Goal: Find specific page/section: Locate item on page

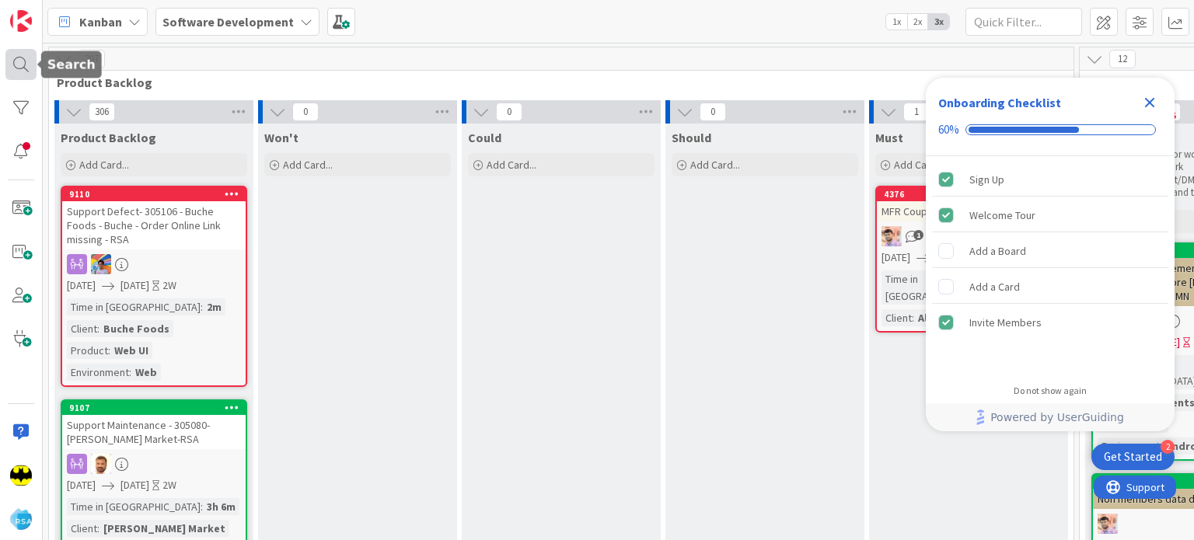
click at [14, 68] on div at bounding box center [20, 64] width 31 height 31
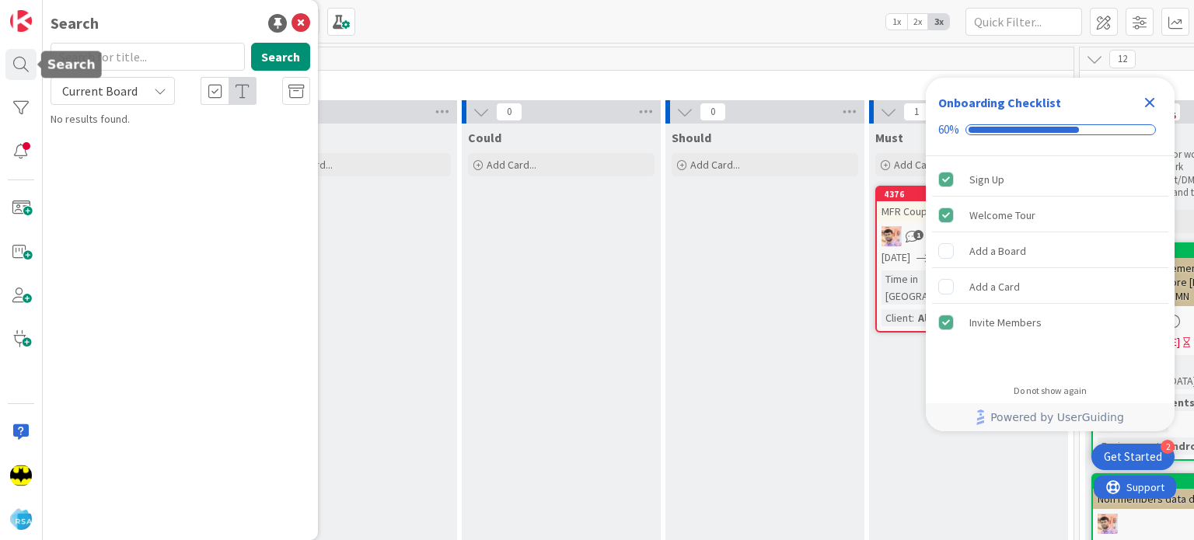
click at [136, 52] on input "text" at bounding box center [148, 57] width 194 height 28
click at [139, 52] on input "text" at bounding box center [148, 57] width 194 height 28
type input "8649"
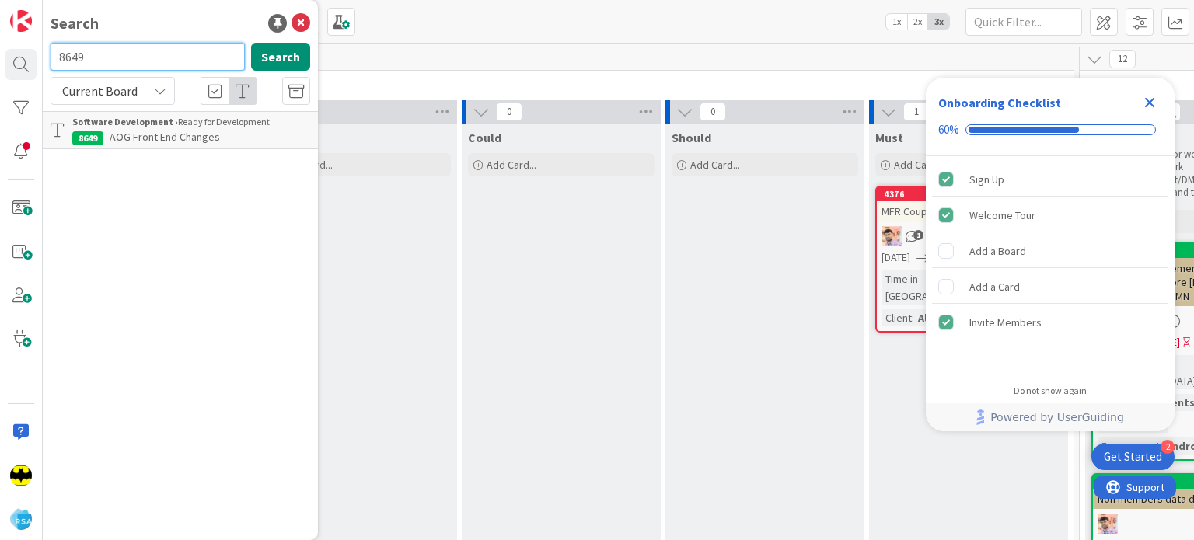
click at [96, 49] on input "8649" at bounding box center [148, 57] width 194 height 28
click at [108, 28] on div "Search" at bounding box center [181, 23] width 260 height 23
click at [98, 51] on input "text" at bounding box center [148, 57] width 194 height 28
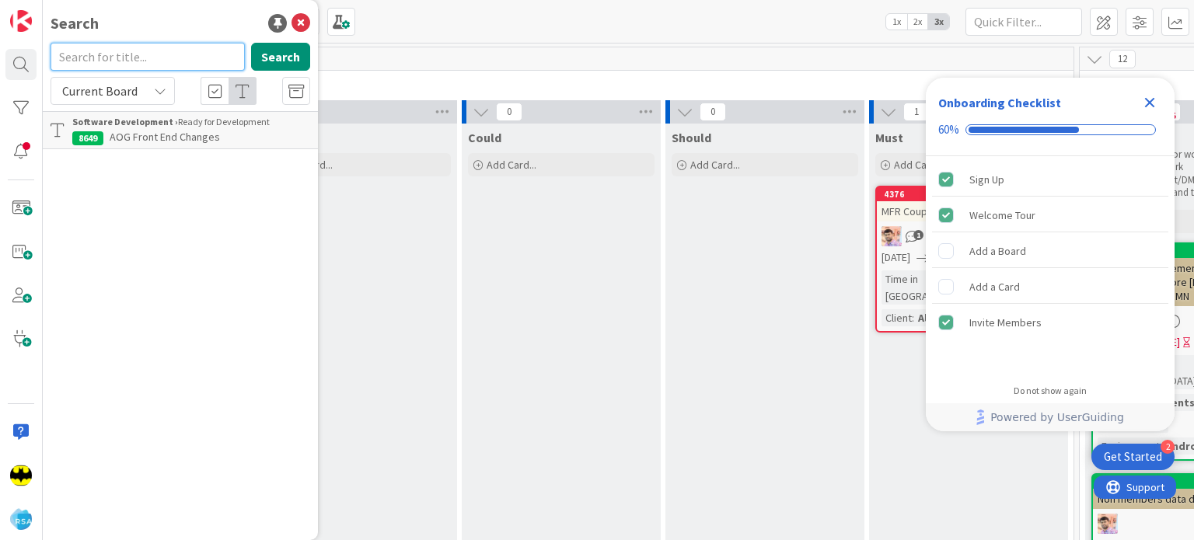
click at [97, 52] on input "text" at bounding box center [148, 57] width 194 height 28
click at [149, 30] on div "Search" at bounding box center [181, 23] width 260 height 23
click at [143, 31] on div "Search" at bounding box center [181, 23] width 260 height 23
click at [160, 65] on input "text" at bounding box center [148, 57] width 194 height 28
click at [149, 26] on div "Search" at bounding box center [181, 23] width 260 height 23
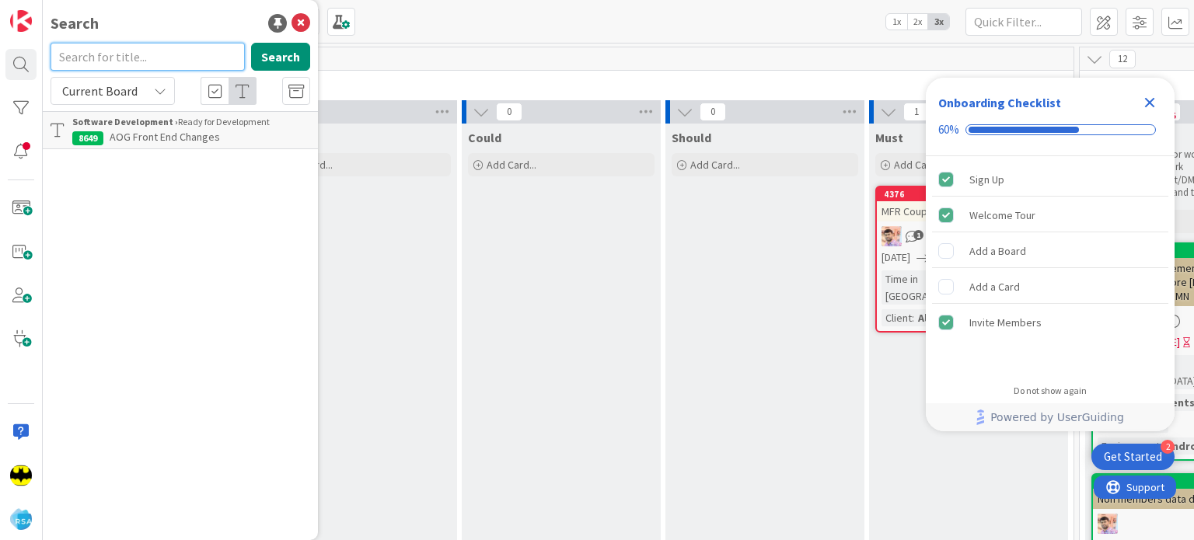
click at [149, 57] on input "text" at bounding box center [148, 57] width 194 height 28
type input "7"
type input "8788"
click at [149, 57] on input "8788" at bounding box center [148, 57] width 194 height 28
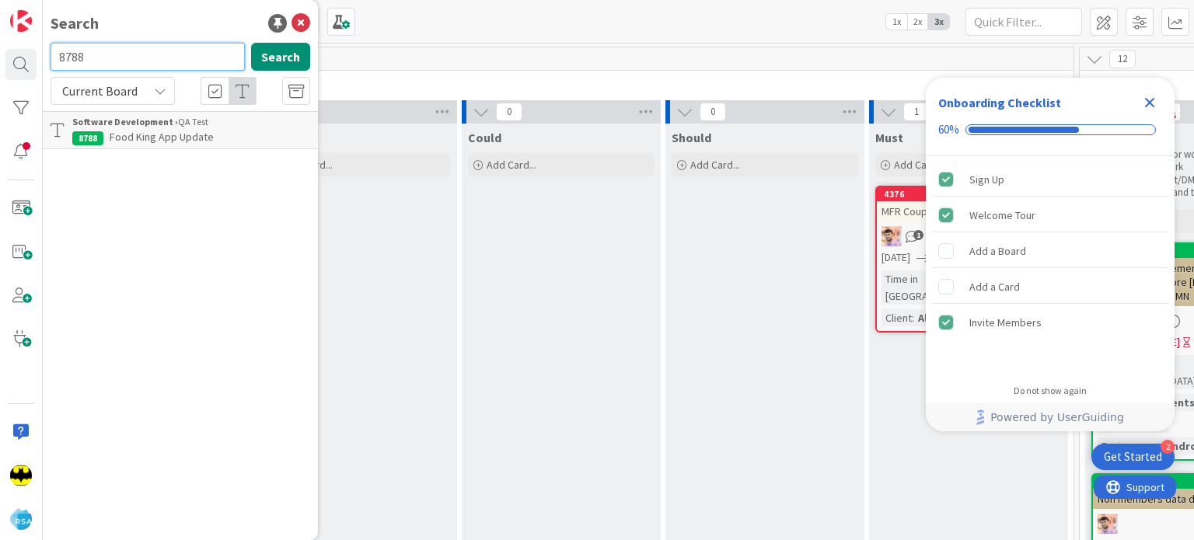
click at [149, 57] on input "8788" at bounding box center [148, 57] width 194 height 28
click at [93, 52] on input "text" at bounding box center [148, 57] width 194 height 28
click at [103, 48] on input "8788" at bounding box center [148, 57] width 194 height 28
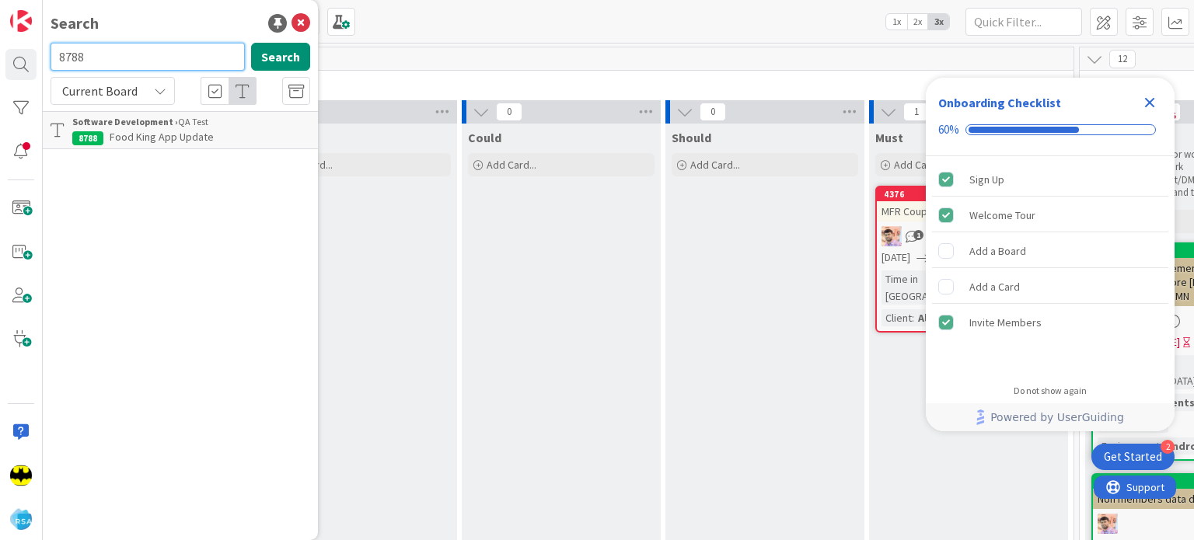
click at [103, 48] on input "8788" at bounding box center [148, 57] width 194 height 28
type input "8578"
click at [148, 50] on input "8578" at bounding box center [148, 57] width 194 height 28
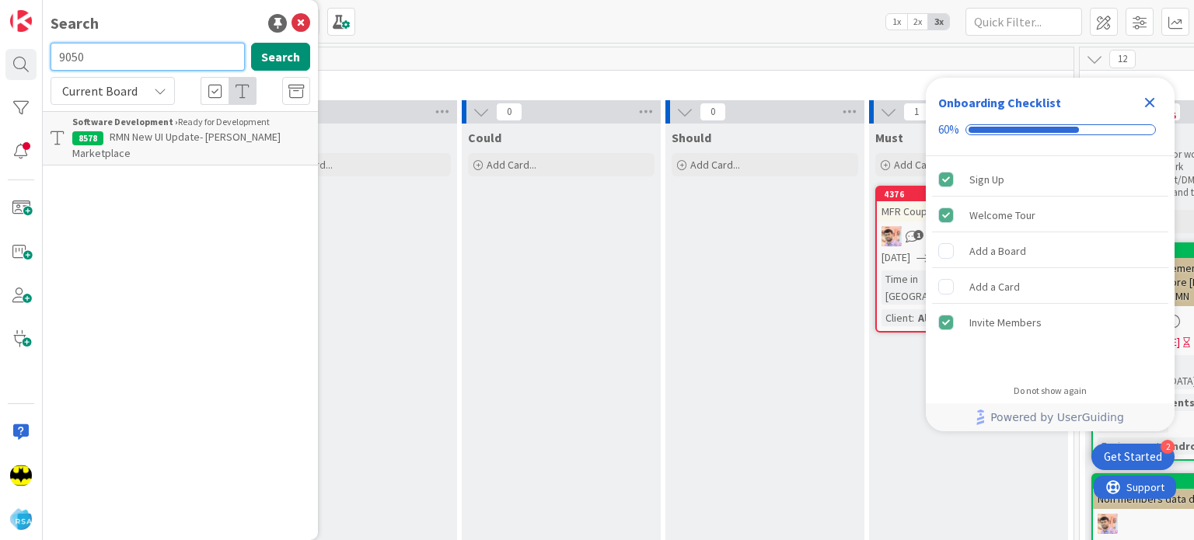
type input "9050"
drag, startPoint x: 126, startPoint y: 37, endPoint x: 121, endPoint y: 65, distance: 28.5
click at [121, 65] on div "Search 9050 Search Current Board Software Development › QA Test 9050 Employment…" at bounding box center [180, 270] width 275 height 540
click at [121, 65] on input "9050" at bounding box center [148, 57] width 194 height 28
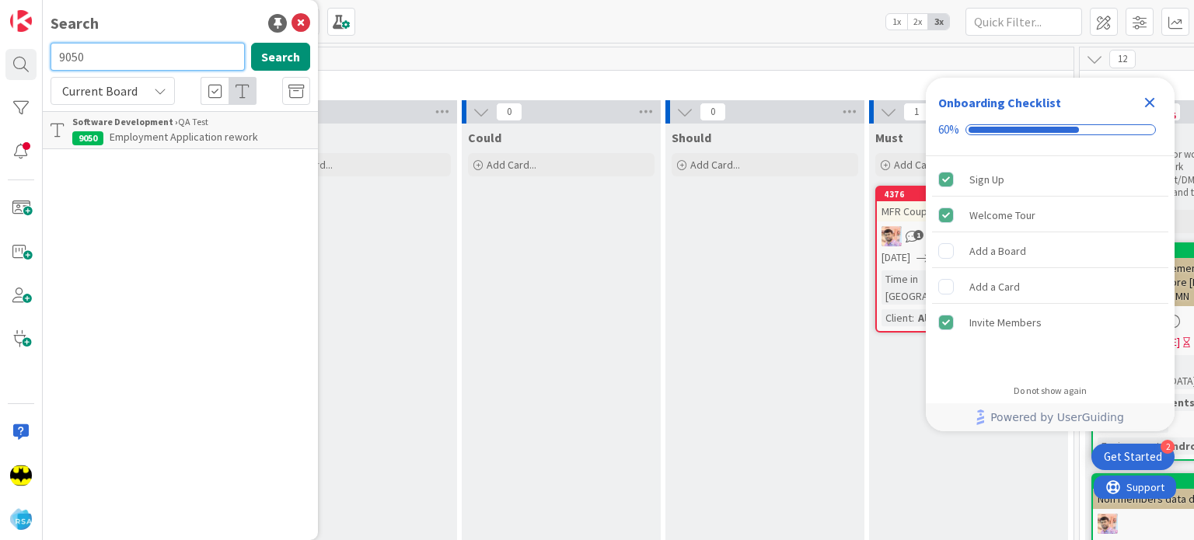
click at [121, 65] on input "9050" at bounding box center [148, 57] width 194 height 28
